Goal: Information Seeking & Learning: Learn about a topic

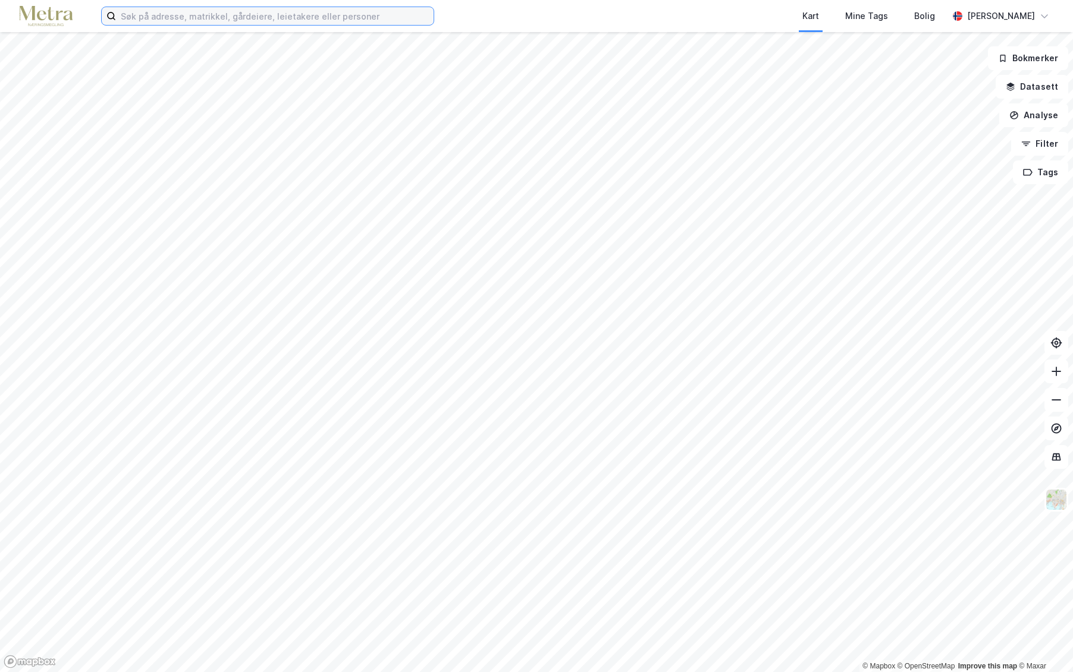
click at [197, 15] on input at bounding box center [274, 16] width 317 height 18
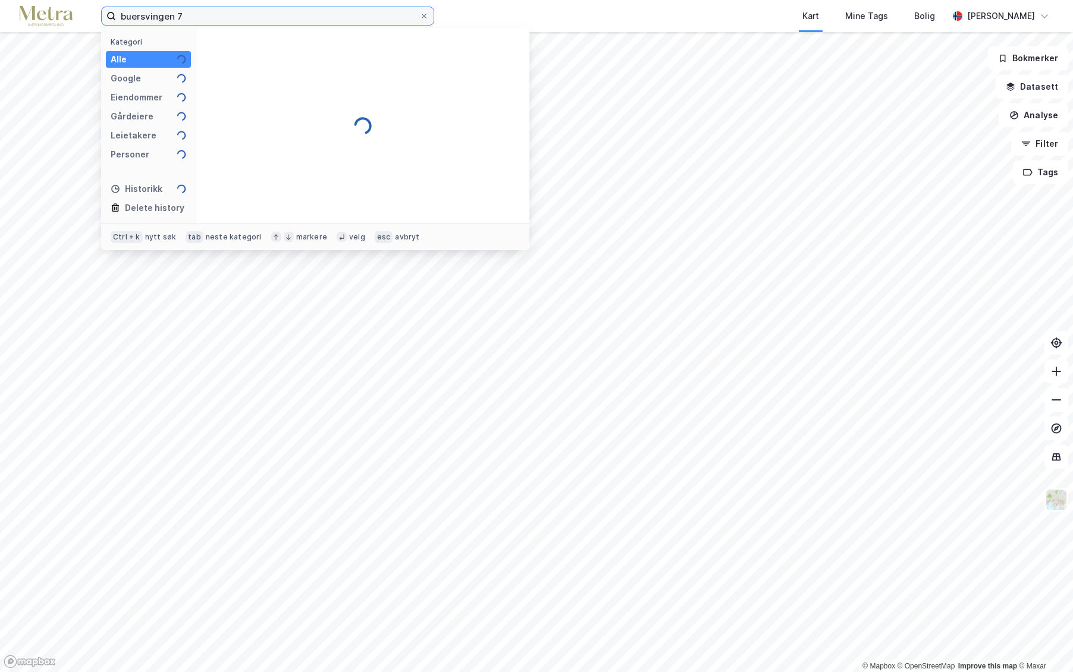
type input "buersvingen 7"
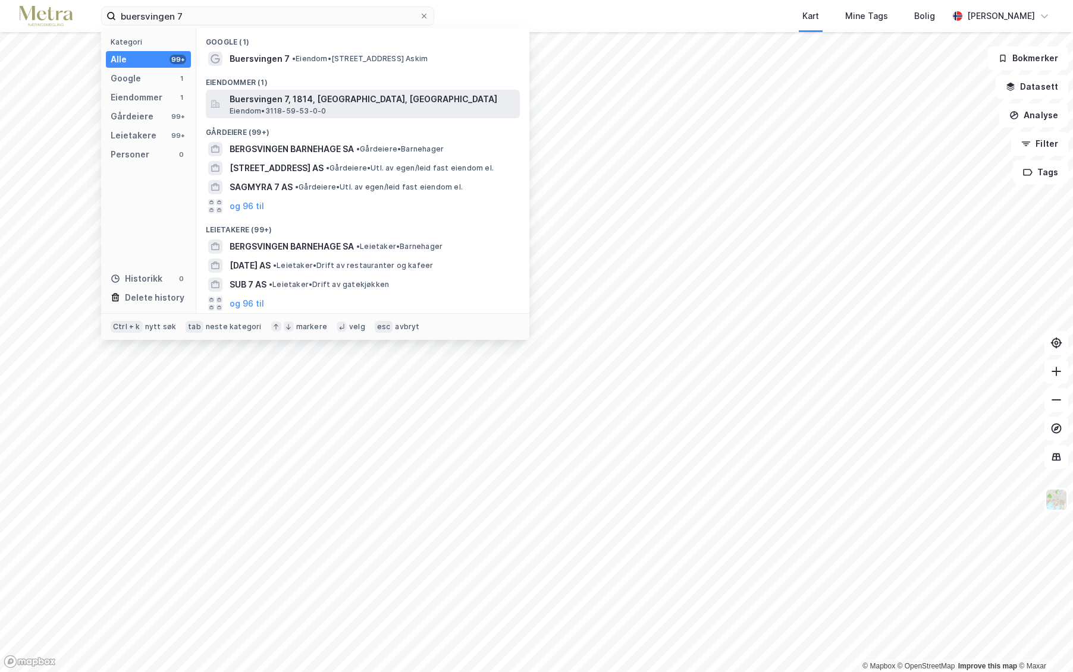
click at [293, 91] on div "Buersvingen 7, 1814, [GEOGRAPHIC_DATA], INDRE ØSTFOLD Eiendom • 3118-59-53-0-0" at bounding box center [363, 104] width 314 height 29
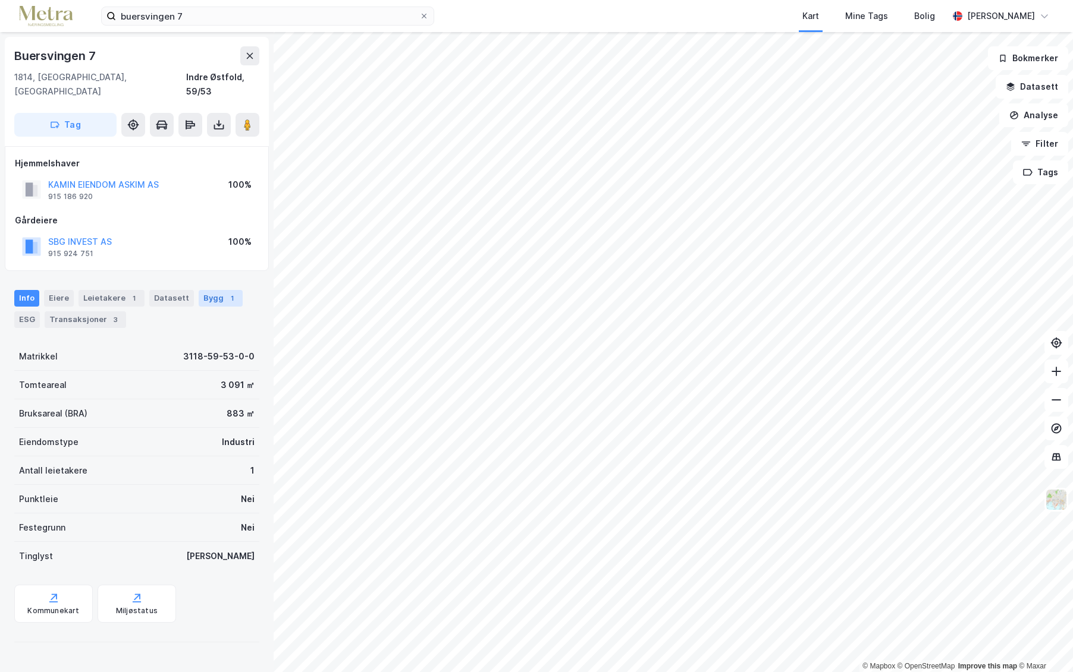
click at [199, 290] on div "Bygg 1" at bounding box center [221, 298] width 44 height 17
